Goal: Find specific page/section: Find specific page/section

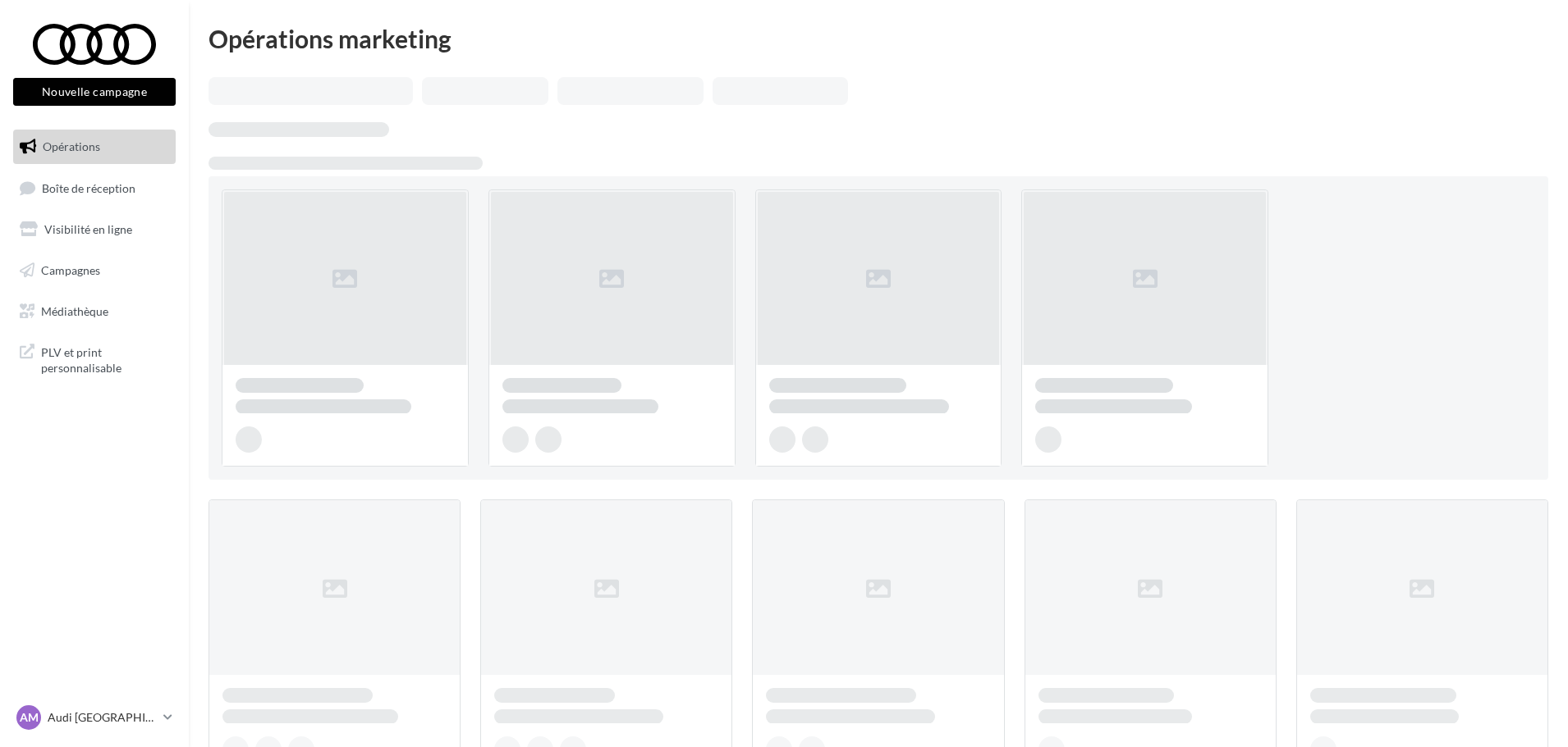
click at [113, 201] on link "Boîte de réception" at bounding box center [94, 188] width 169 height 35
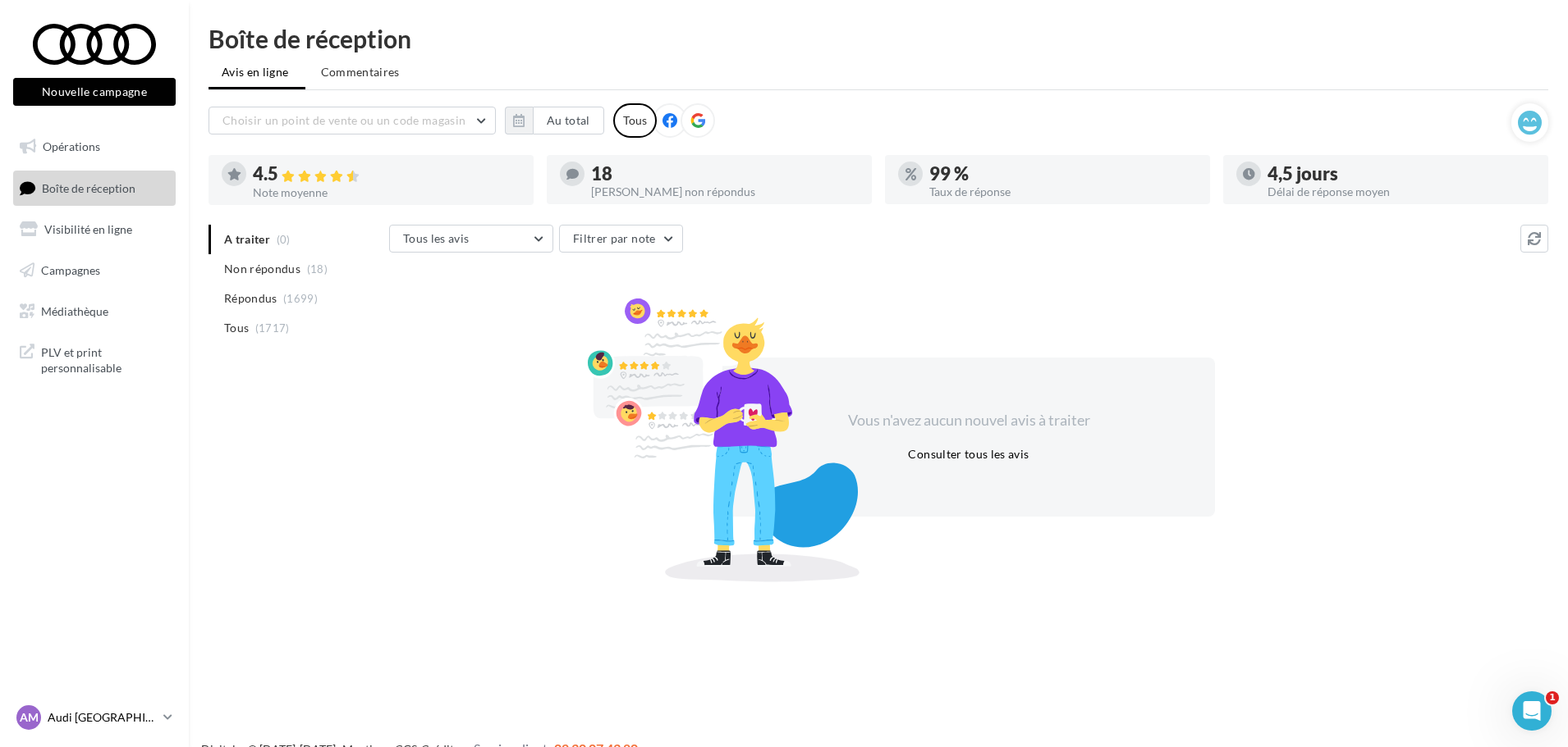
click at [57, 724] on p "Audi [GEOGRAPHIC_DATA]" at bounding box center [102, 718] width 109 height 17
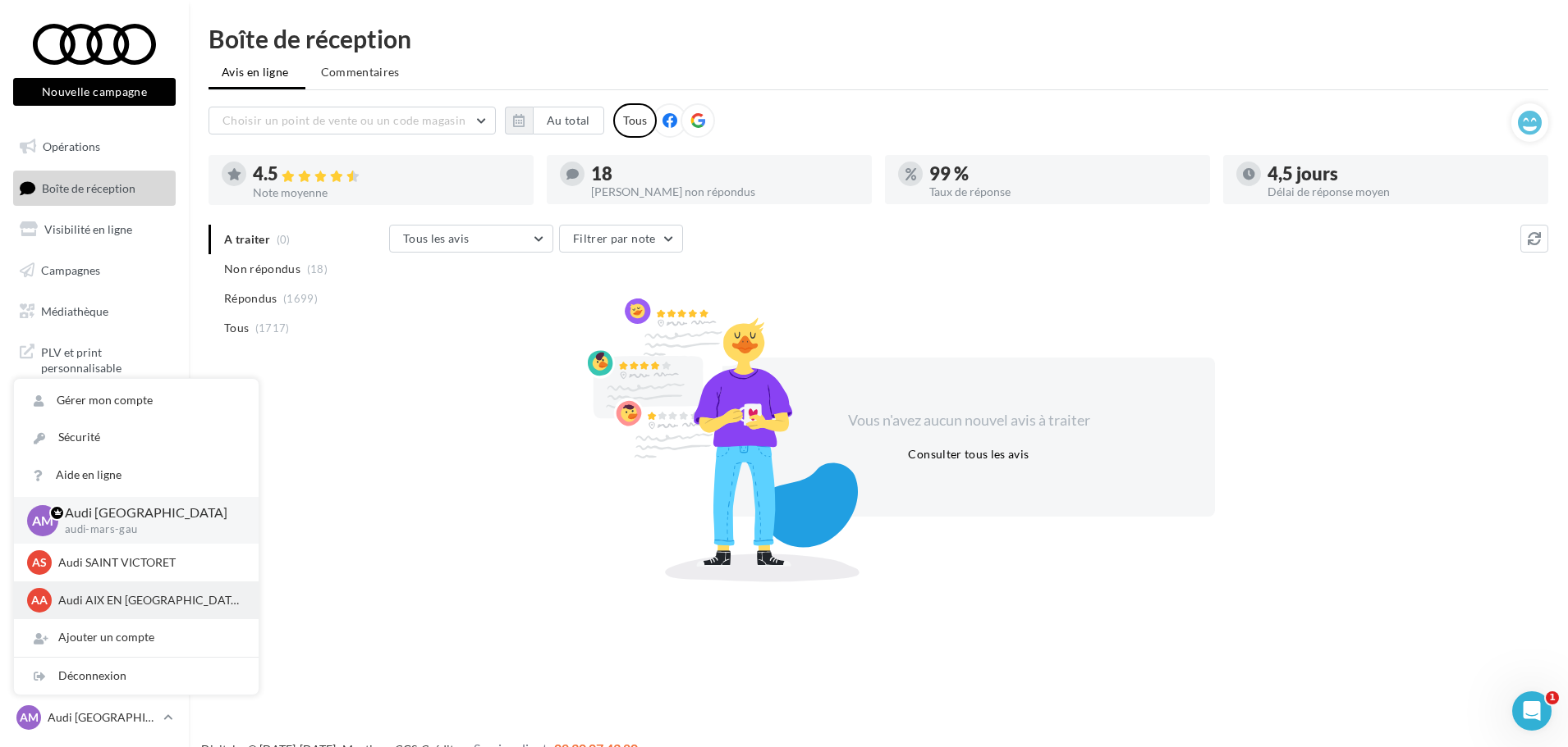
click at [115, 607] on p "Audi AIX EN [GEOGRAPHIC_DATA]" at bounding box center [148, 600] width 180 height 17
